Goal: Task Accomplishment & Management: Use online tool/utility

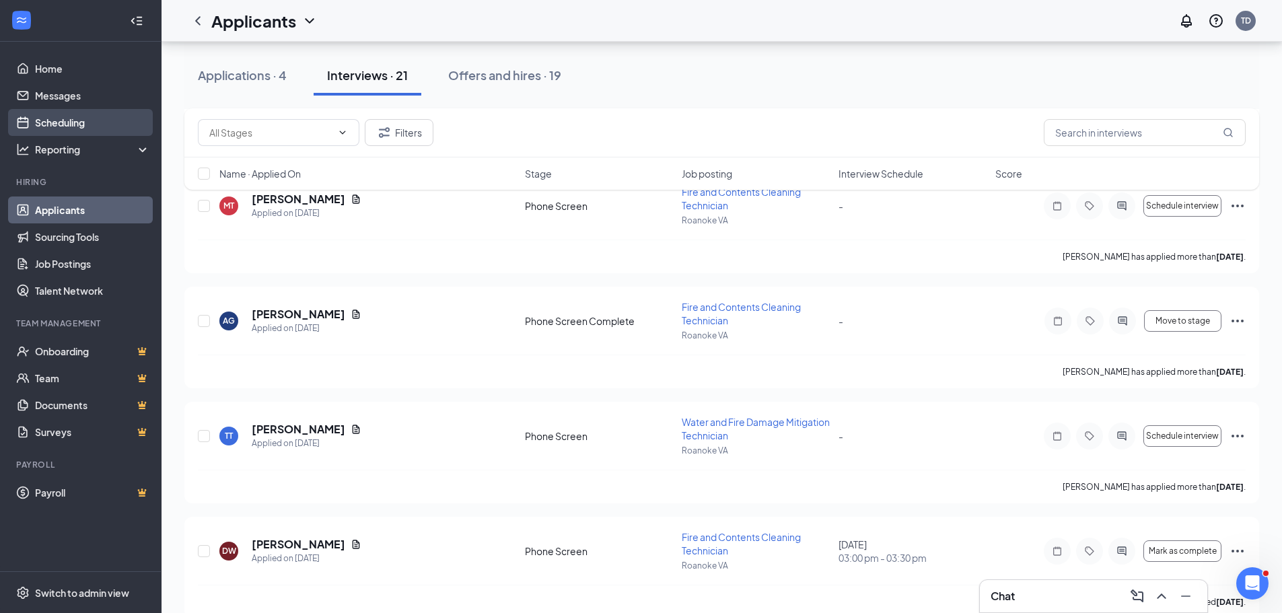
click at [62, 115] on link "Scheduling" at bounding box center [92, 122] width 115 height 27
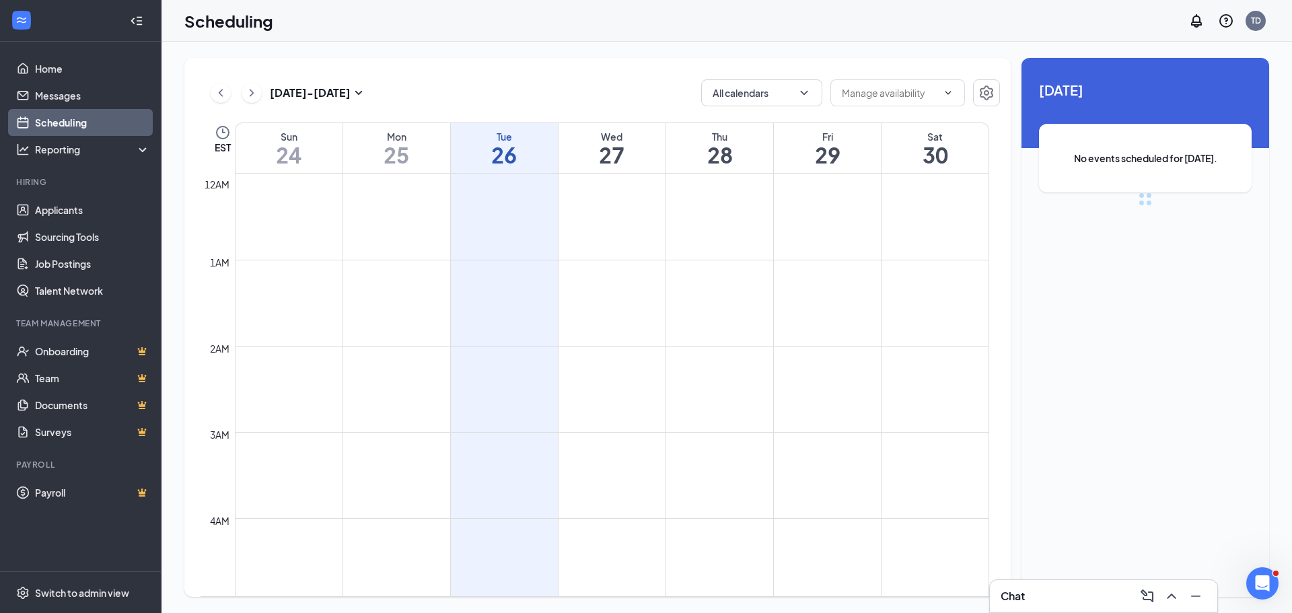
scroll to position [661, 0]
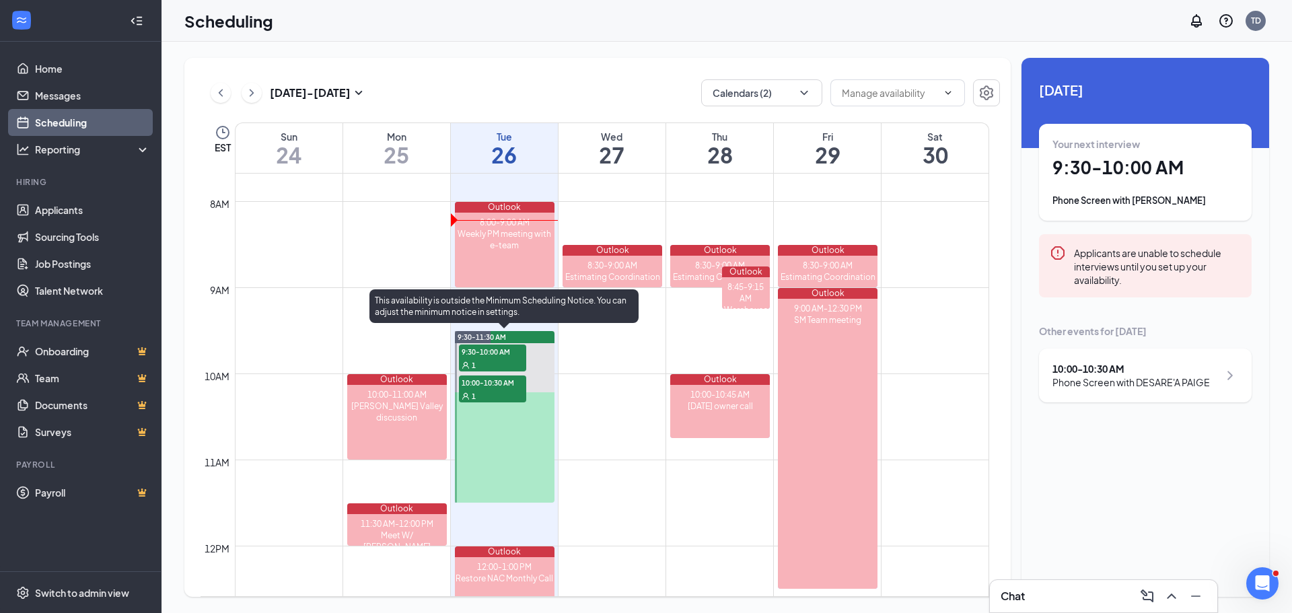
click at [495, 353] on span "9:30-10:00 AM" at bounding box center [492, 351] width 67 height 13
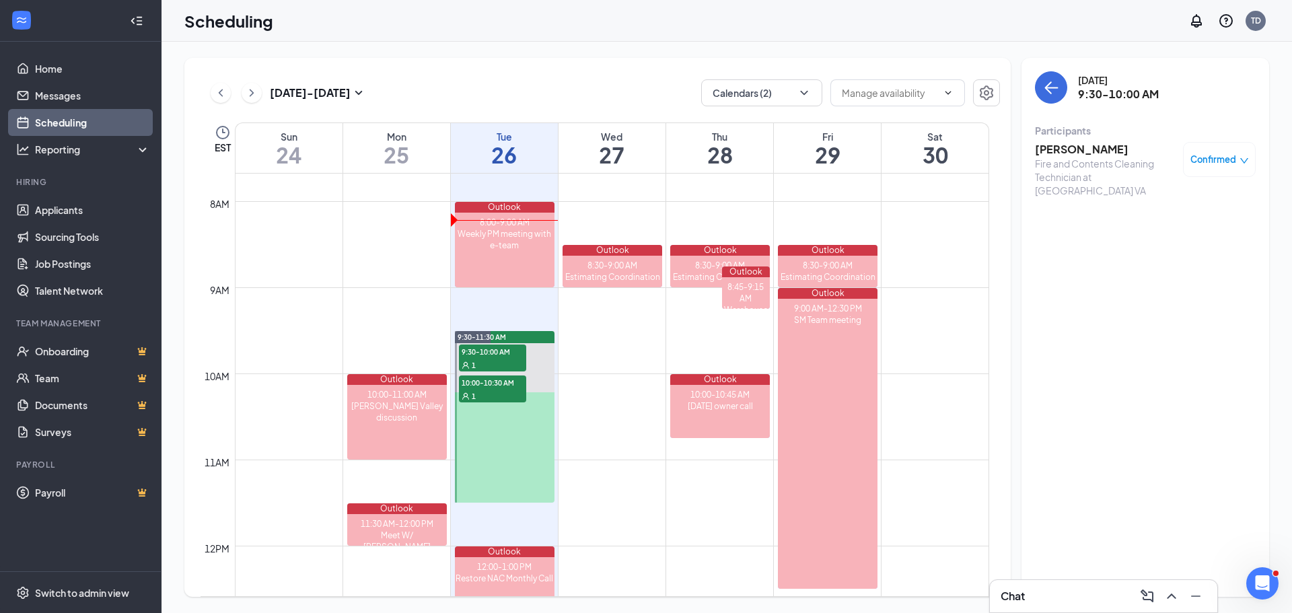
click at [1077, 145] on h3 "[PERSON_NAME]" at bounding box center [1105, 149] width 141 height 15
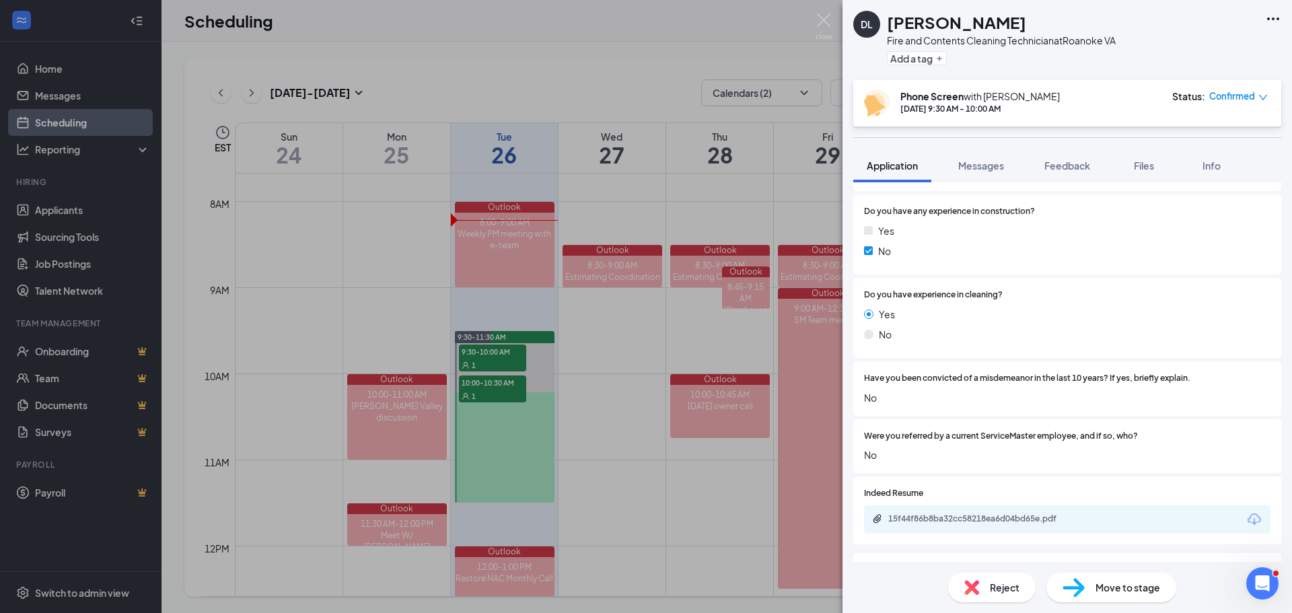
scroll to position [404, 0]
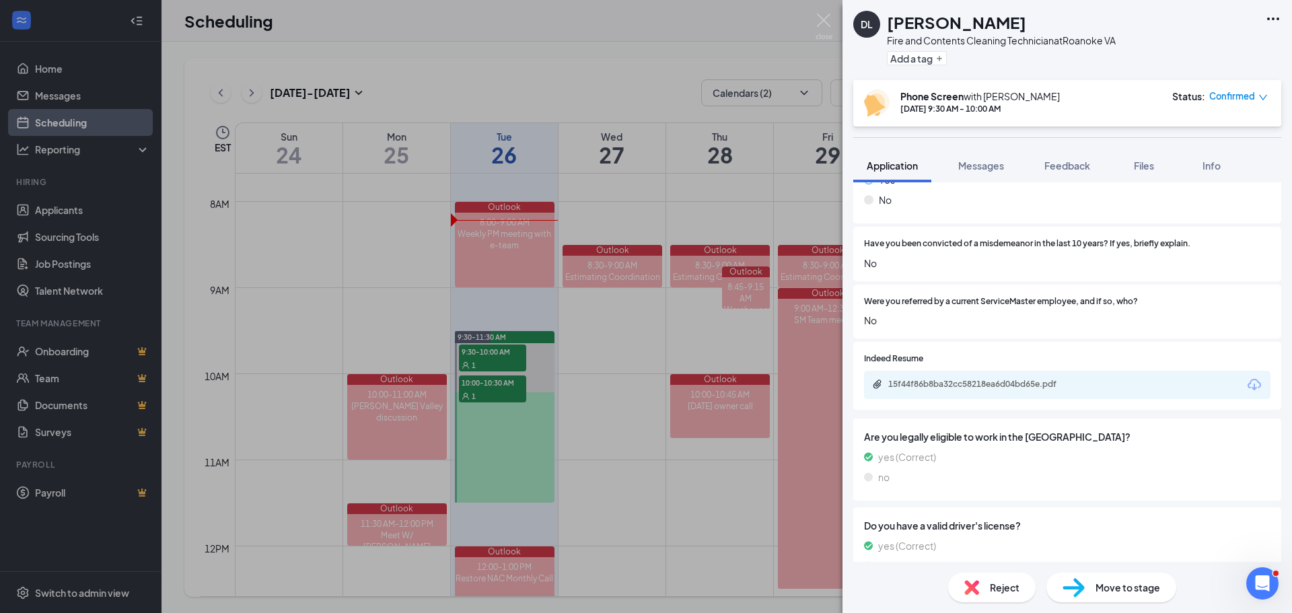
click at [1248, 380] on icon "Download" at bounding box center [1254, 384] width 13 height 11
click at [818, 15] on img at bounding box center [824, 26] width 17 height 26
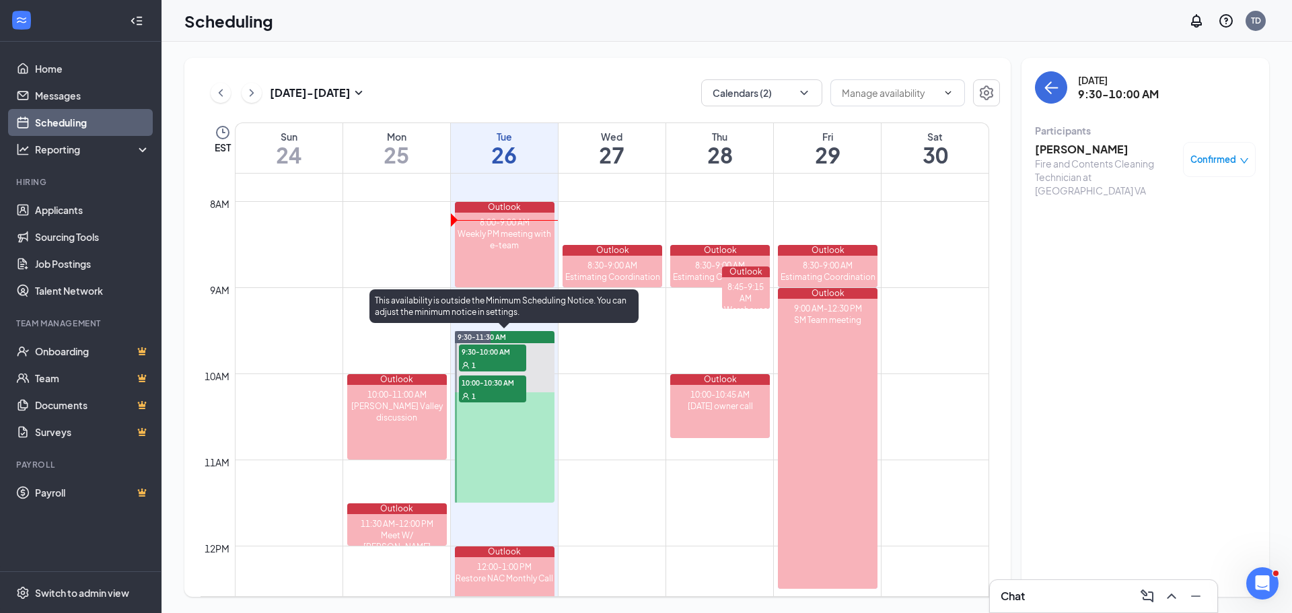
click at [494, 386] on span "10:00-10:30 AM" at bounding box center [492, 381] width 67 height 13
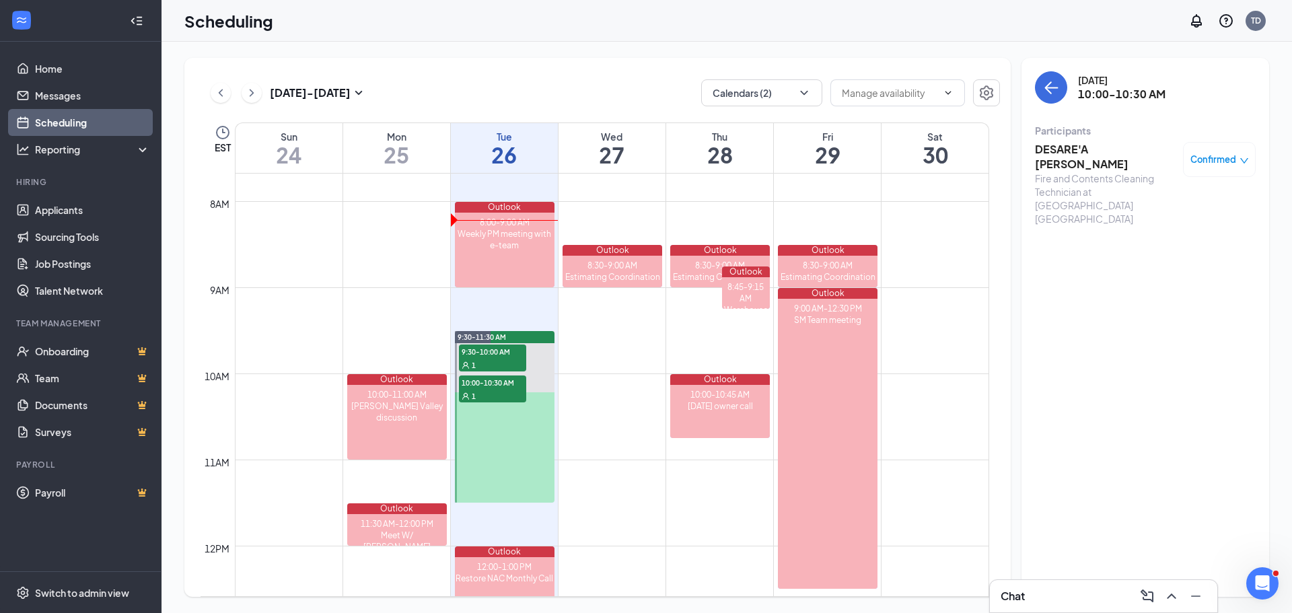
click at [1071, 151] on h3 "DESARE'A [PERSON_NAME]" at bounding box center [1105, 157] width 141 height 30
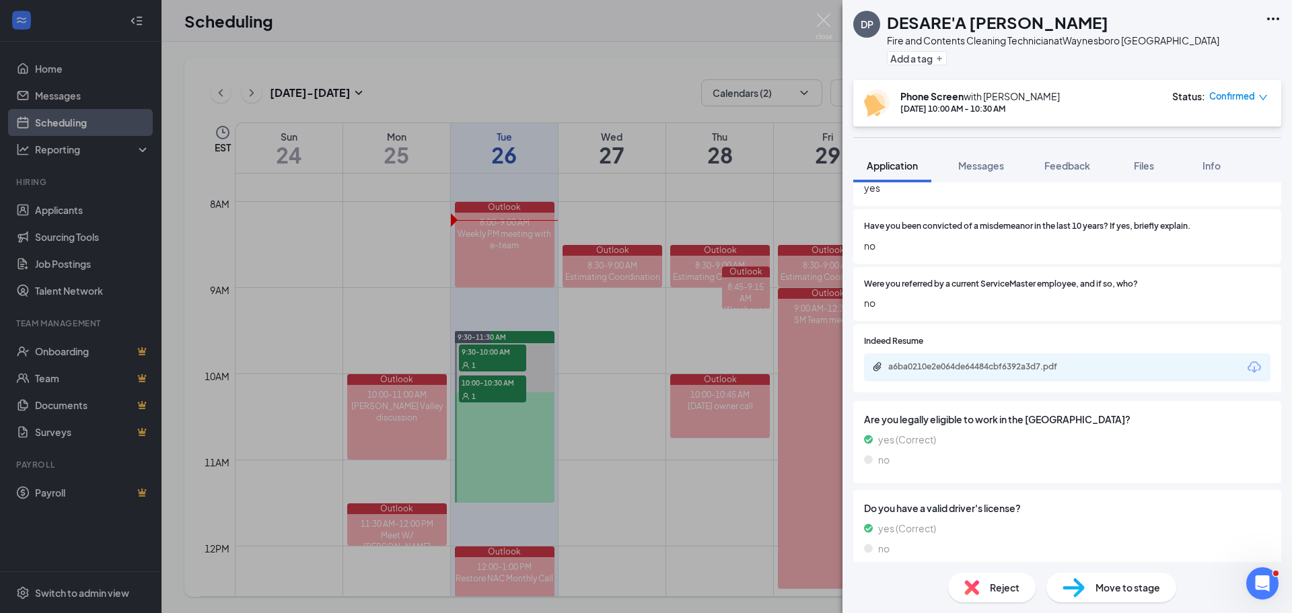
scroll to position [404, 0]
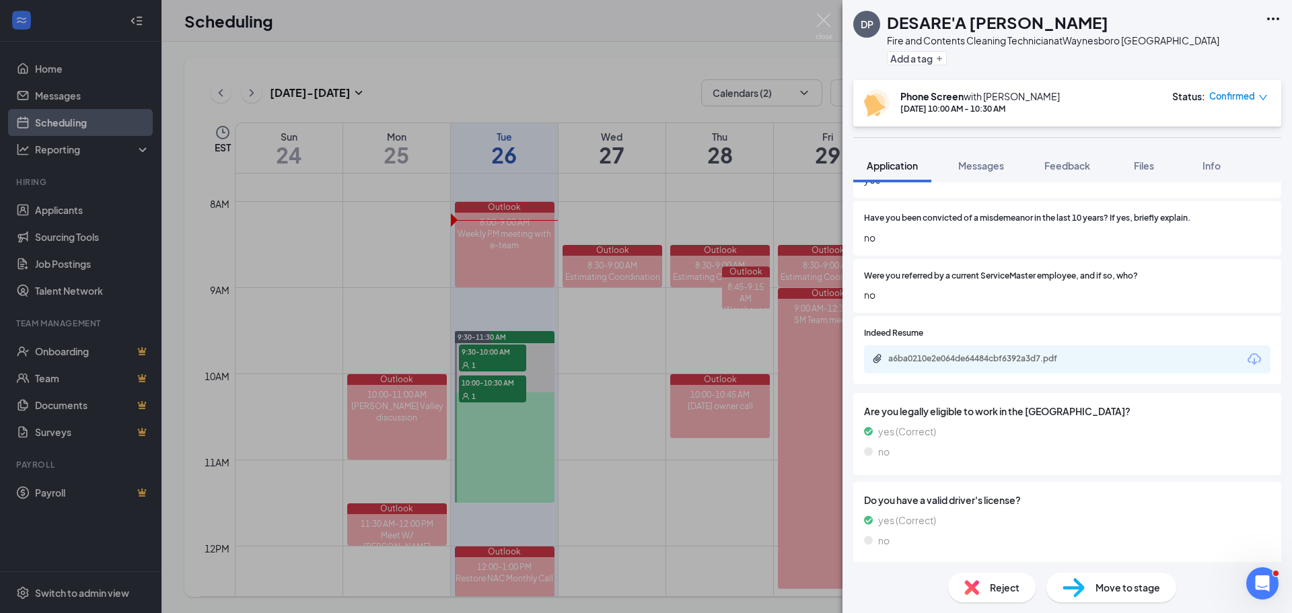
click at [1248, 359] on icon "Download" at bounding box center [1254, 358] width 13 height 11
click at [820, 19] on img at bounding box center [824, 26] width 17 height 26
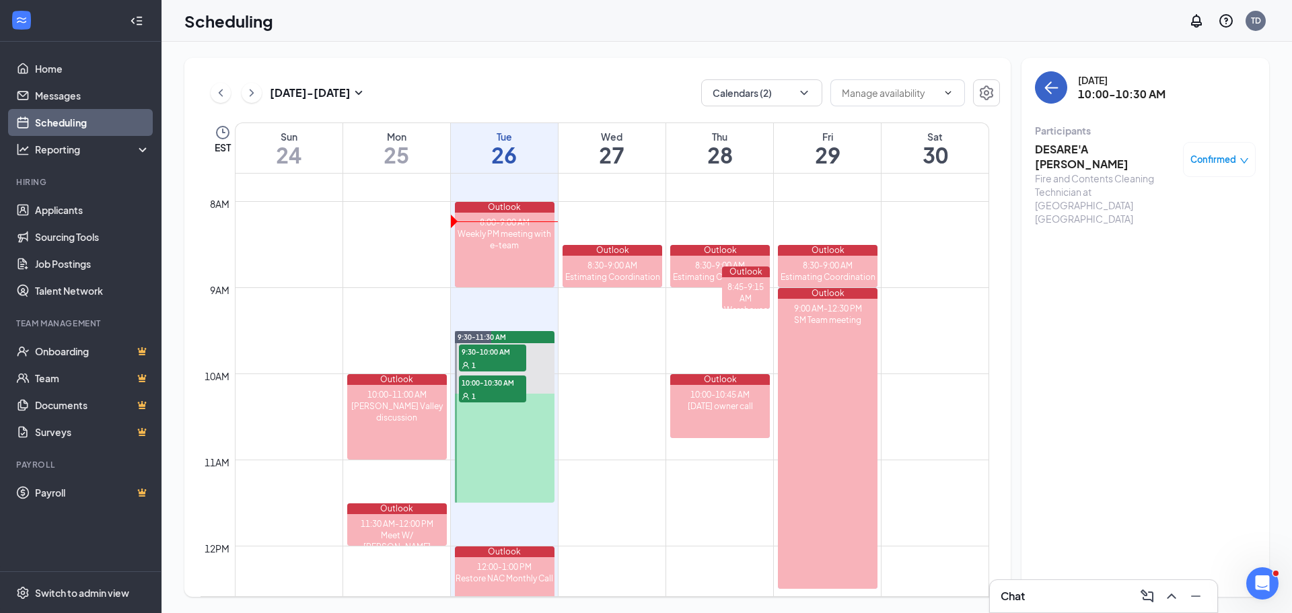
click at [1055, 90] on icon "ArrowLeft" at bounding box center [1051, 87] width 16 height 16
